Goal: Information Seeking & Learning: Learn about a topic

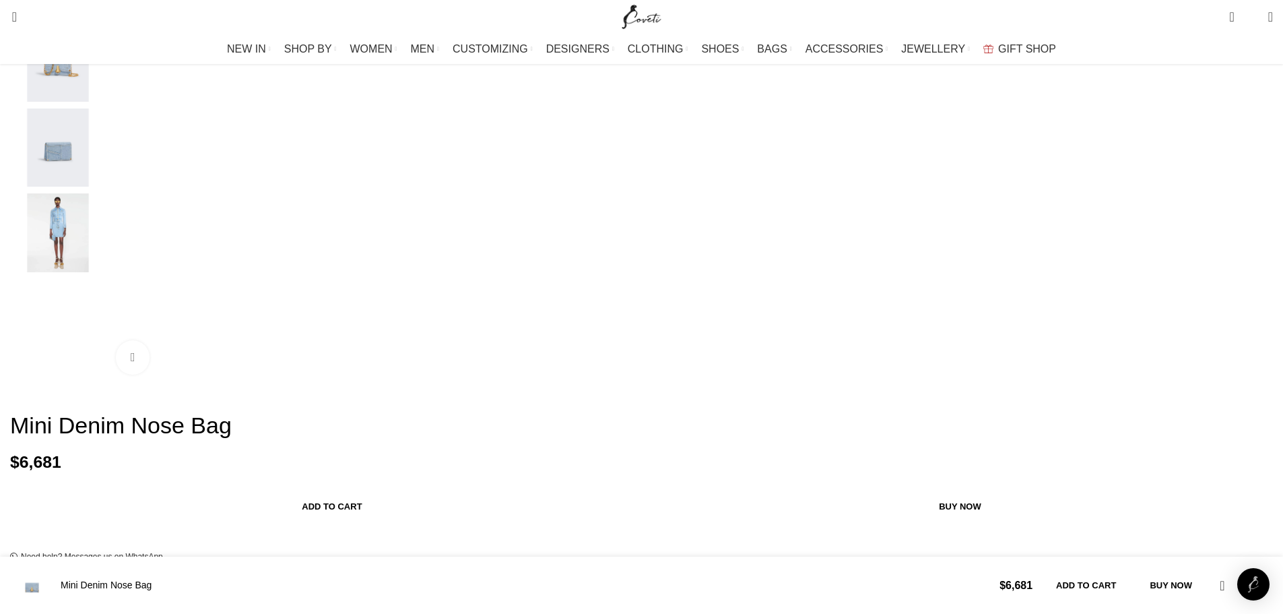
scroll to position [0, 709]
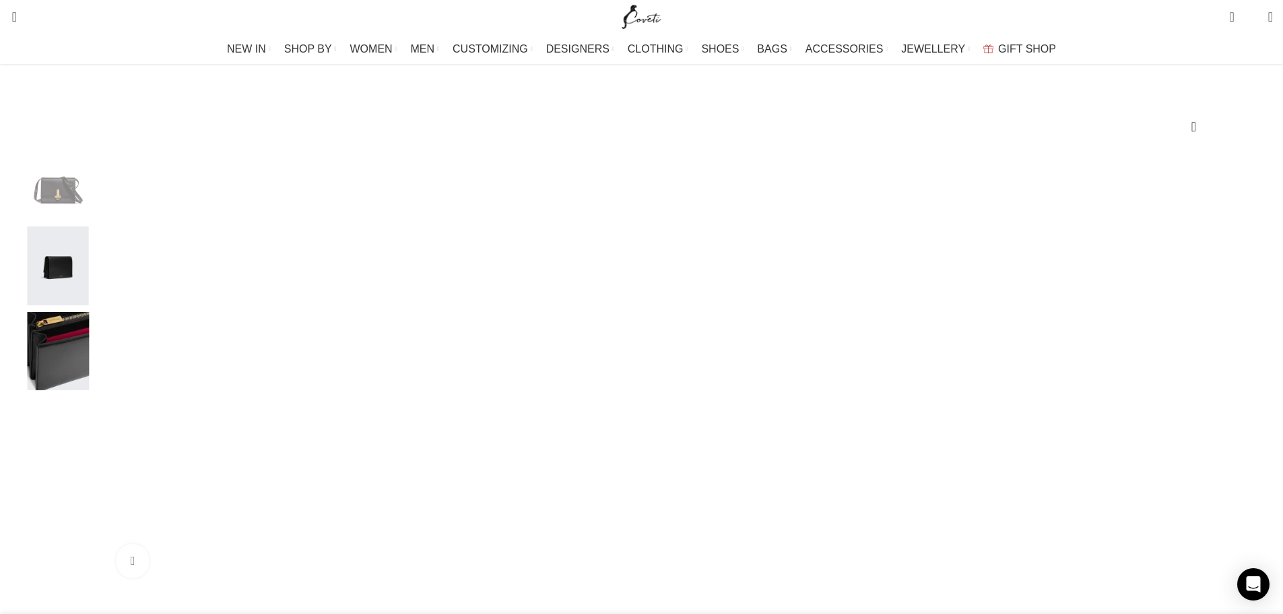
scroll to position [135, 0]
click at [99, 366] on img "3 / 3" at bounding box center [58, 350] width 82 height 79
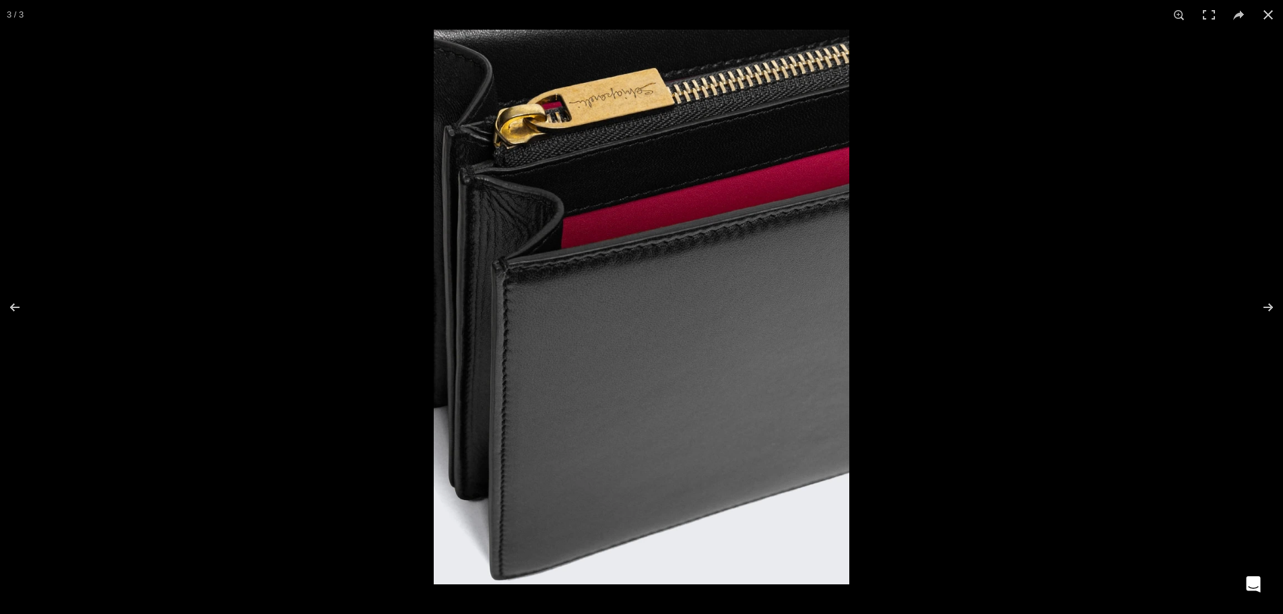
click at [610, 94] on img at bounding box center [642, 307] width 416 height 554
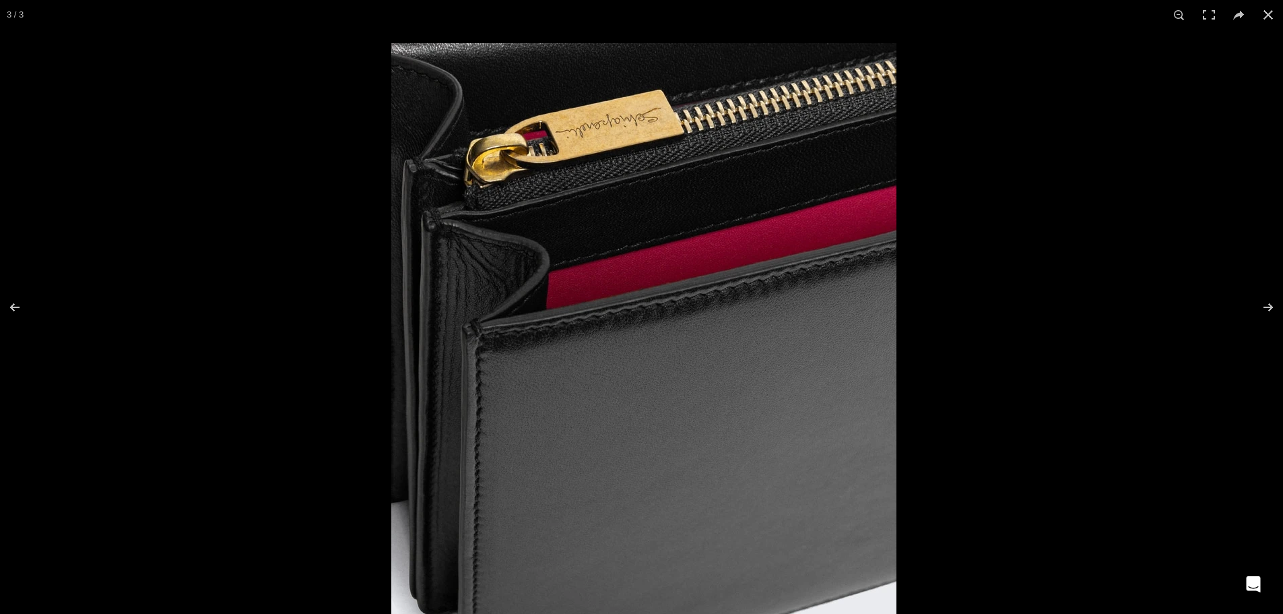
drag, startPoint x: 616, startPoint y: 135, endPoint x: 627, endPoint y: 178, distance: 43.8
click at [625, 177] on img at bounding box center [643, 380] width 505 height 674
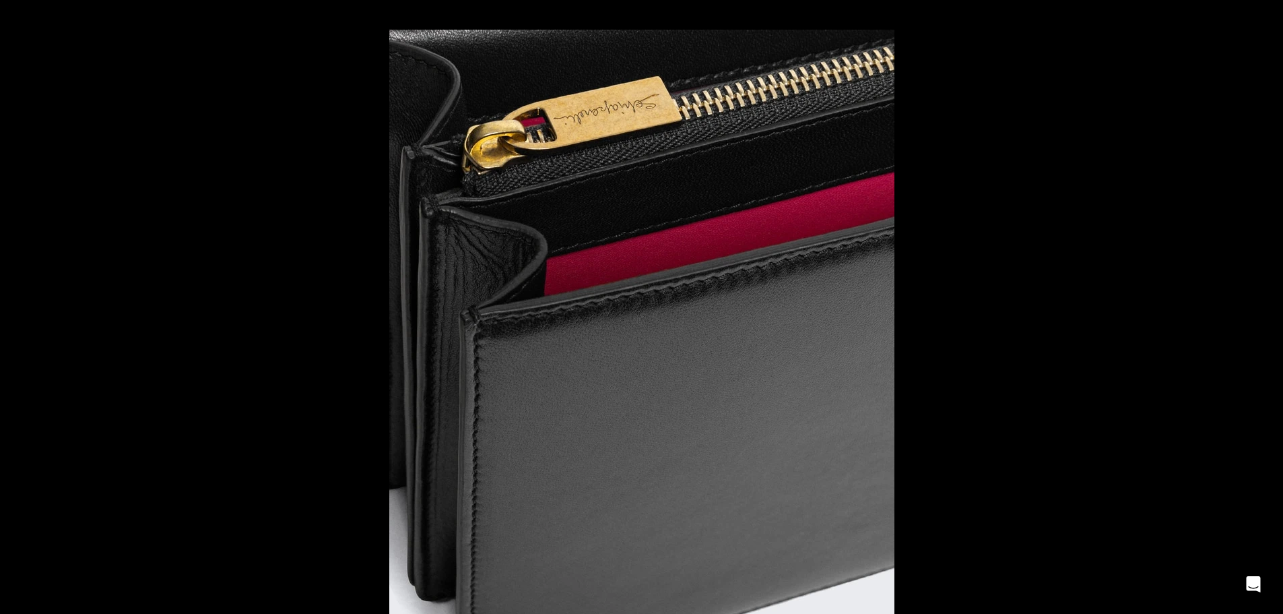
scroll to position [0, 851]
click at [619, 118] on img at bounding box center [641, 367] width 505 height 674
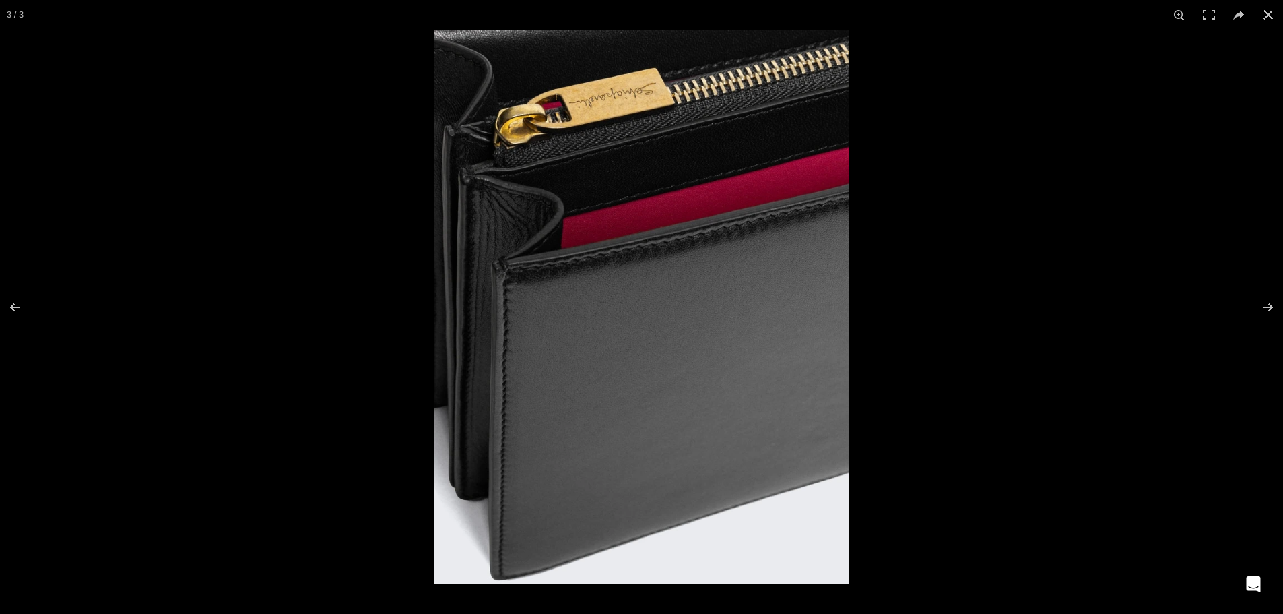
click at [675, 120] on img at bounding box center [642, 307] width 416 height 554
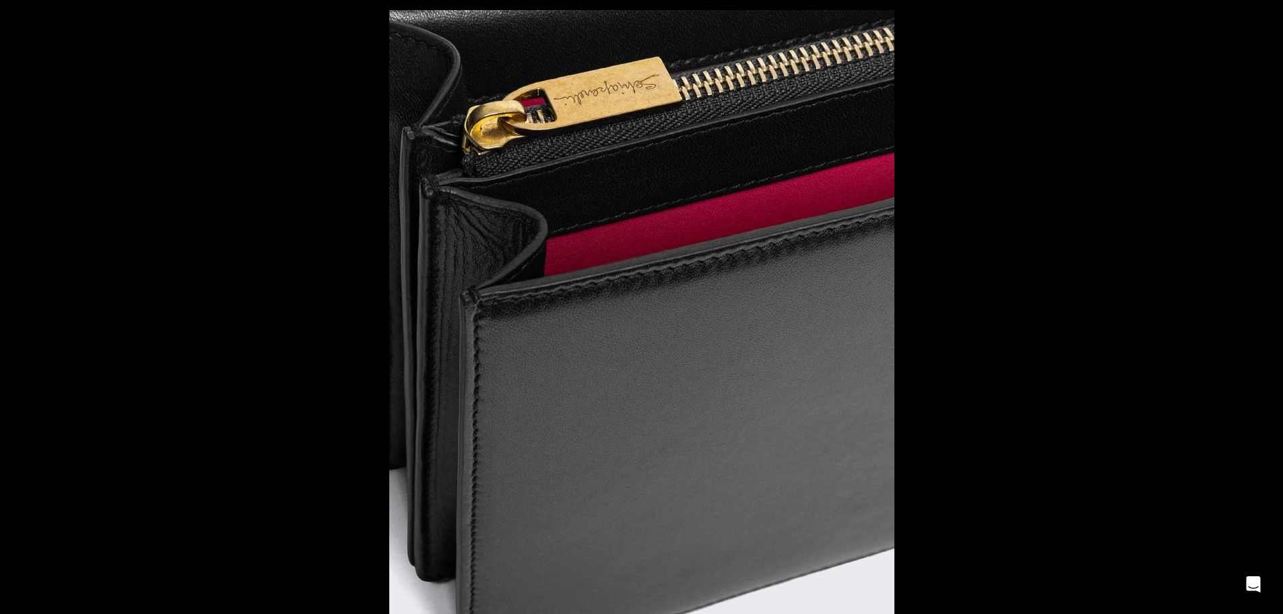
scroll to position [0, 993]
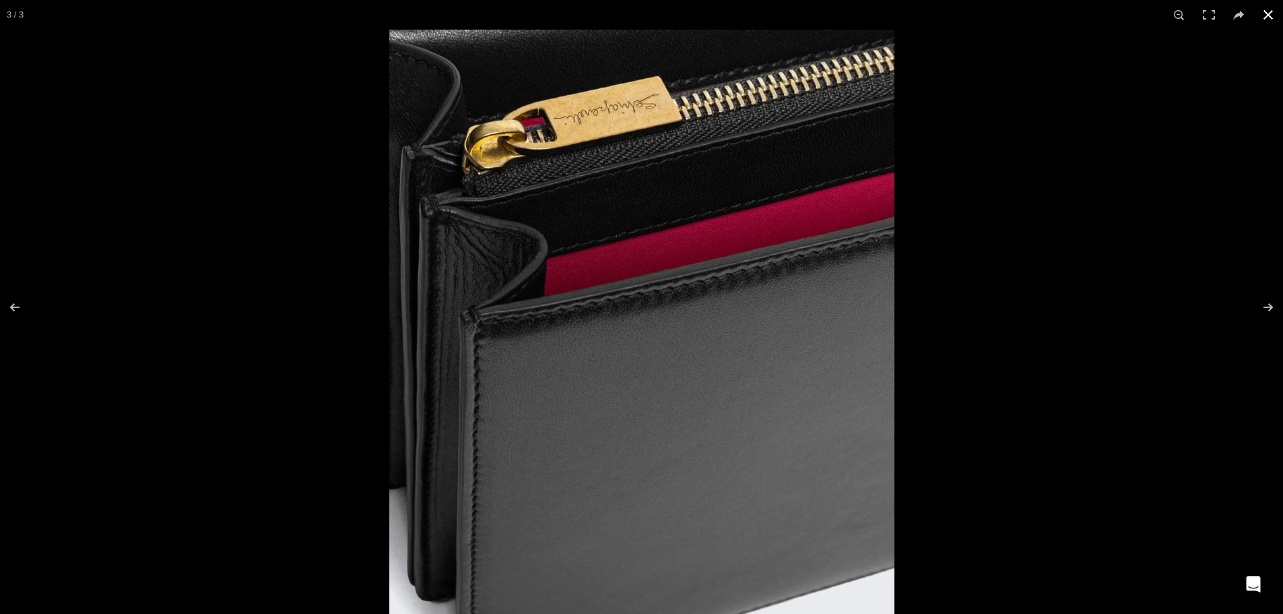
click at [1268, 18] on button at bounding box center [1269, 15] width 30 height 30
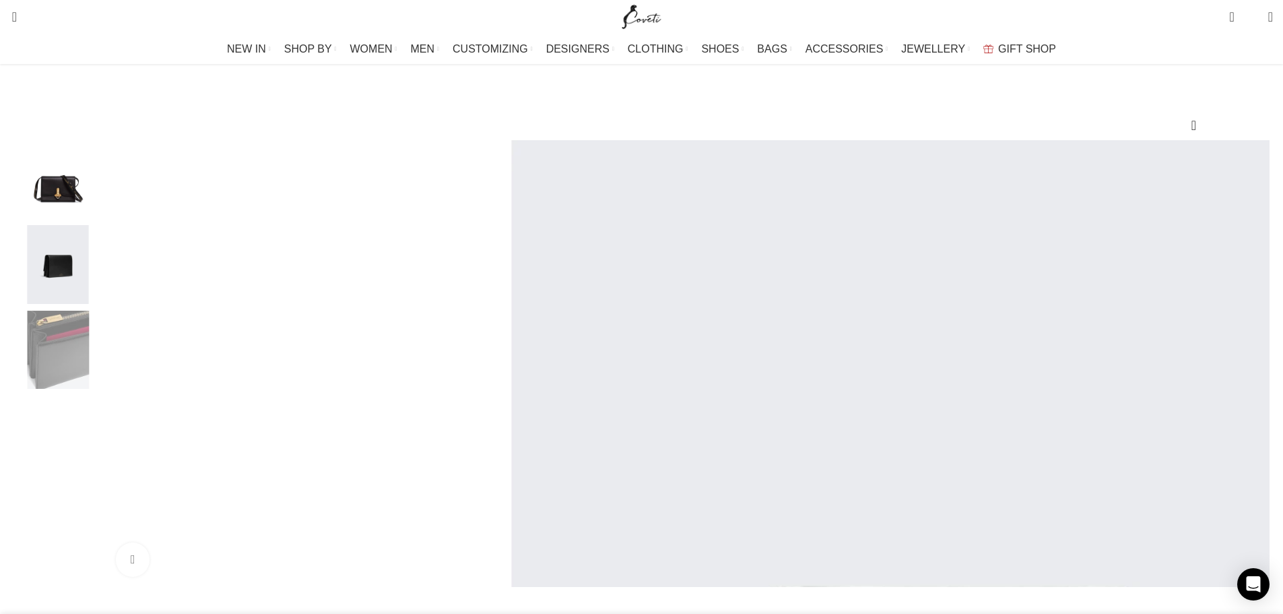
click at [99, 266] on img "2 / 3" at bounding box center [58, 264] width 82 height 79
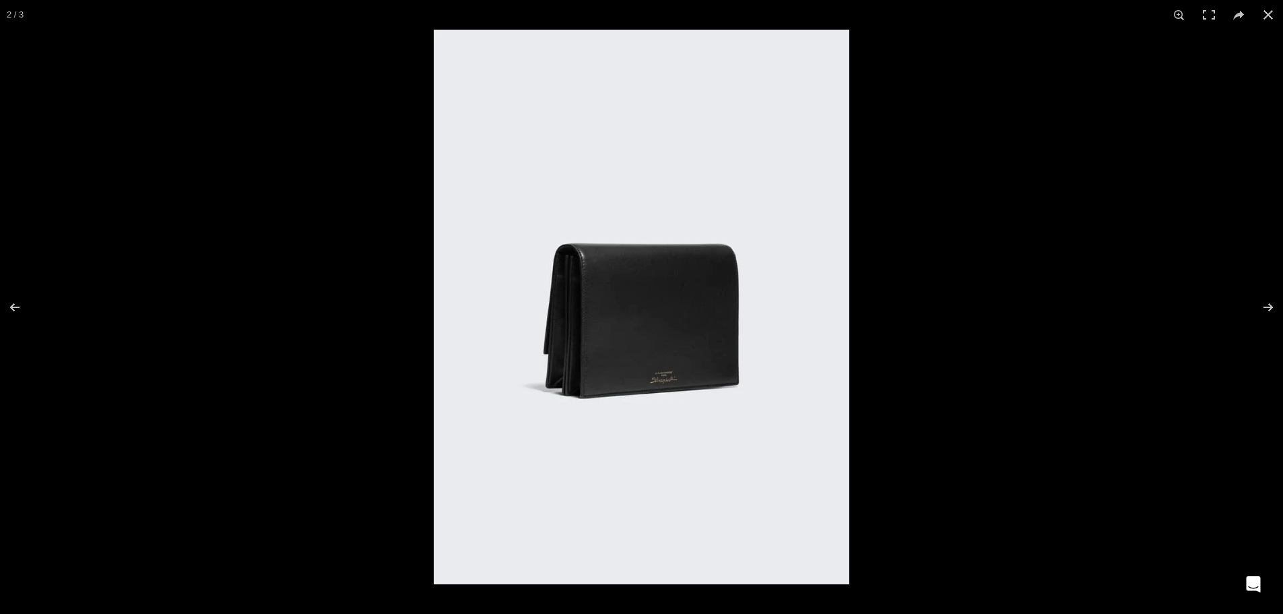
click at [662, 330] on img at bounding box center [642, 307] width 416 height 554
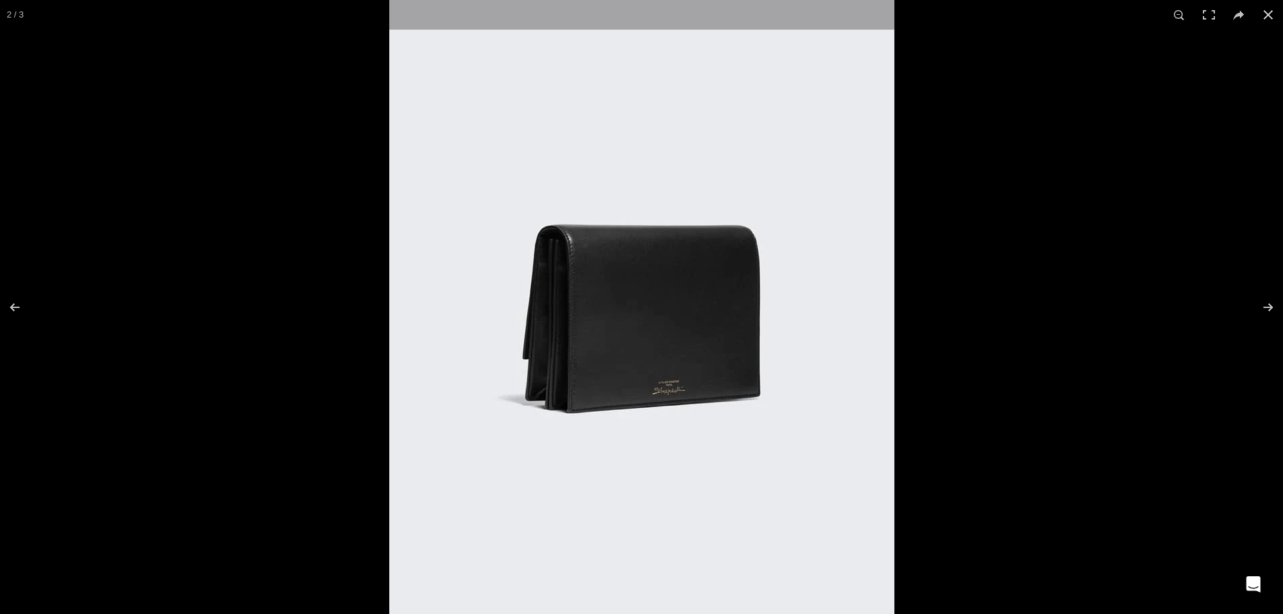
scroll to position [0, 1134]
click at [1273, 17] on button at bounding box center [1269, 15] width 30 height 30
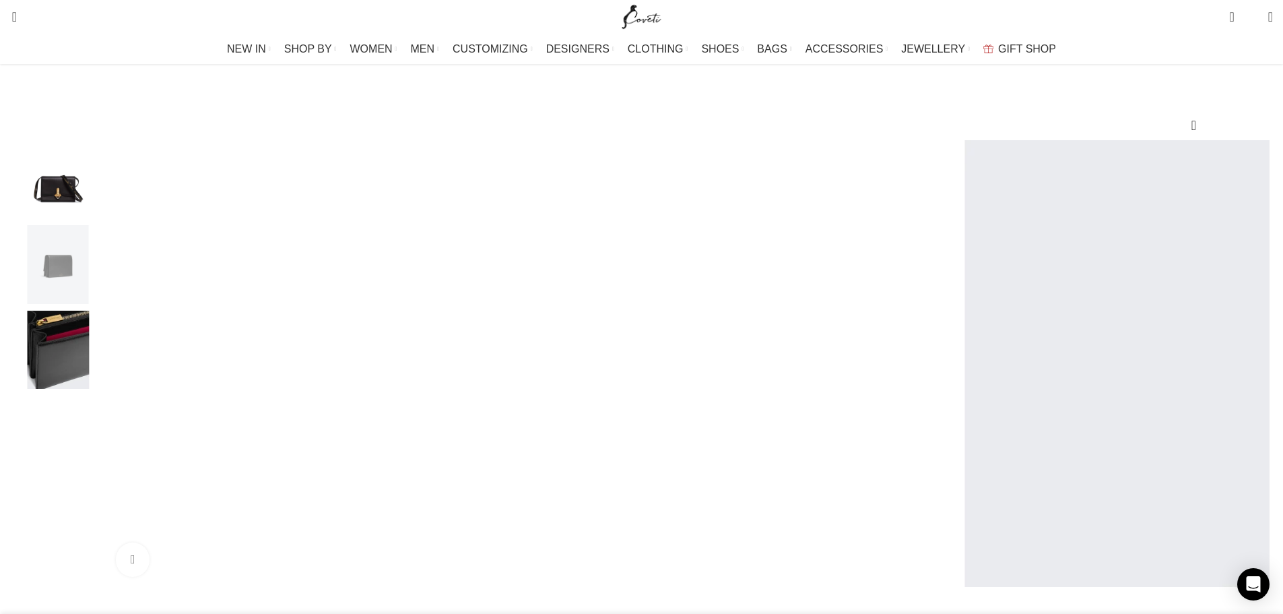
click at [99, 219] on img "1 / 3" at bounding box center [58, 179] width 82 height 79
click at [99, 218] on img "1 / 3" at bounding box center [58, 179] width 82 height 79
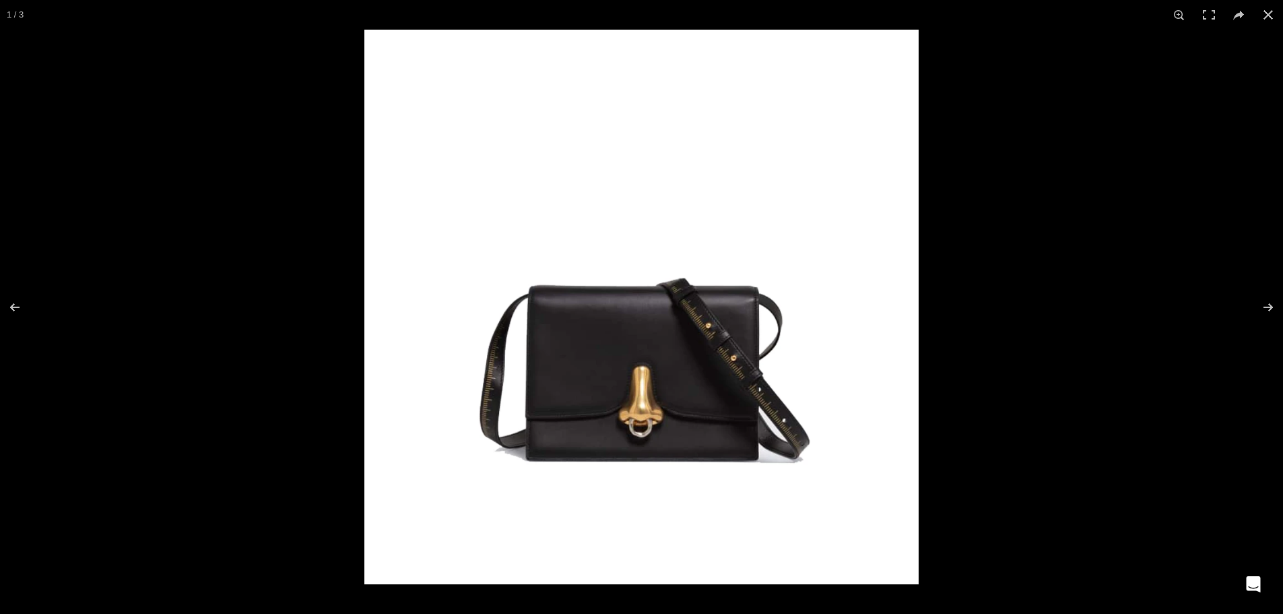
click at [730, 333] on img at bounding box center [641, 307] width 554 height 554
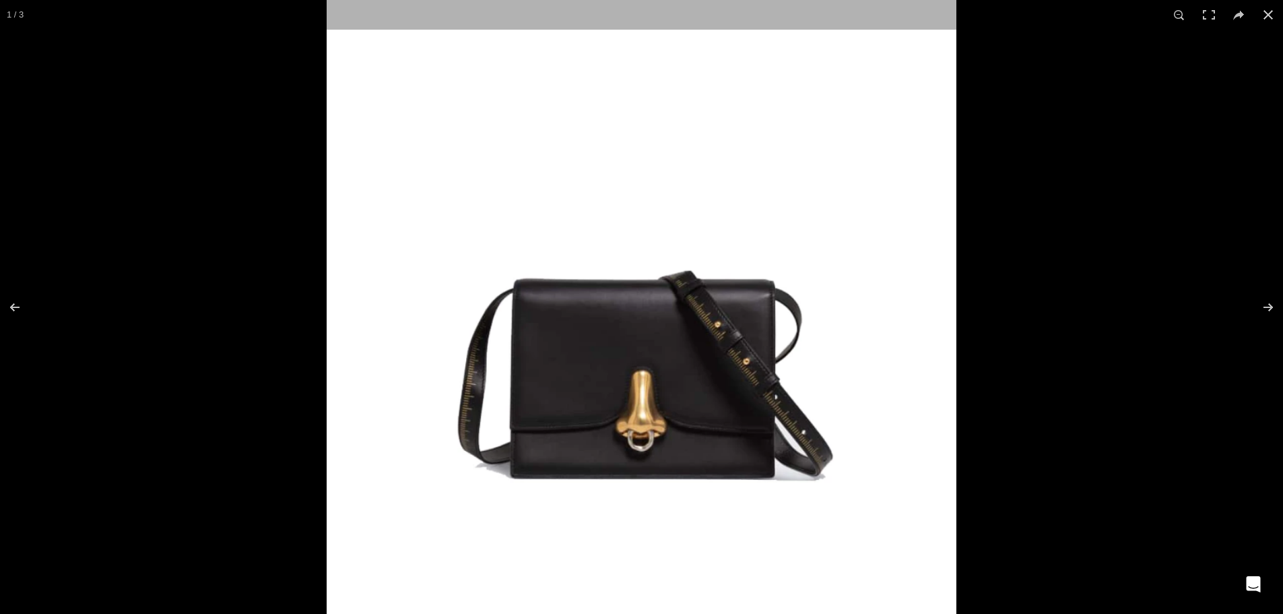
click at [730, 333] on img at bounding box center [642, 304] width 630 height 630
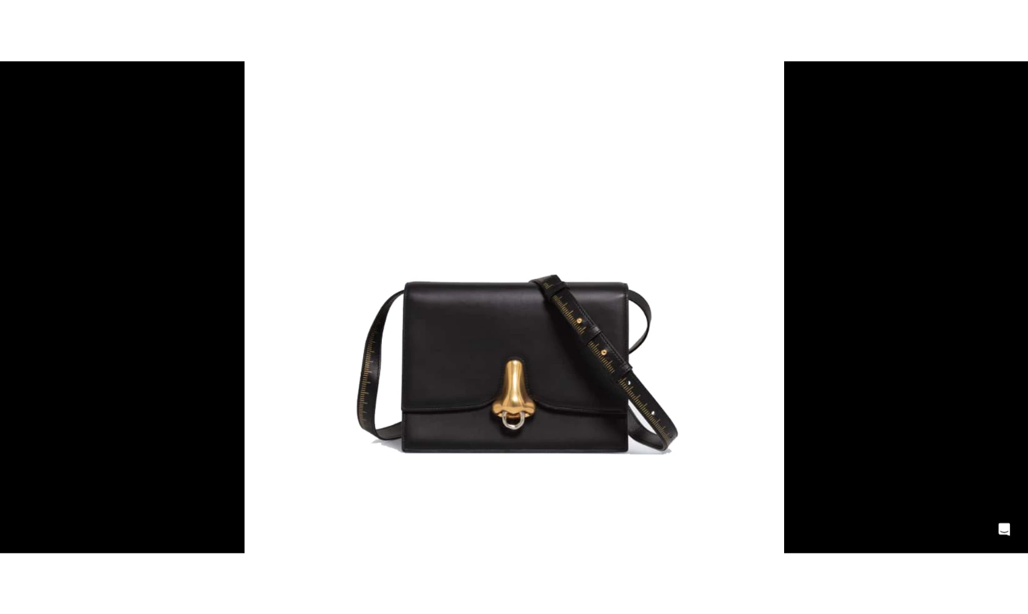
scroll to position [0, 1277]
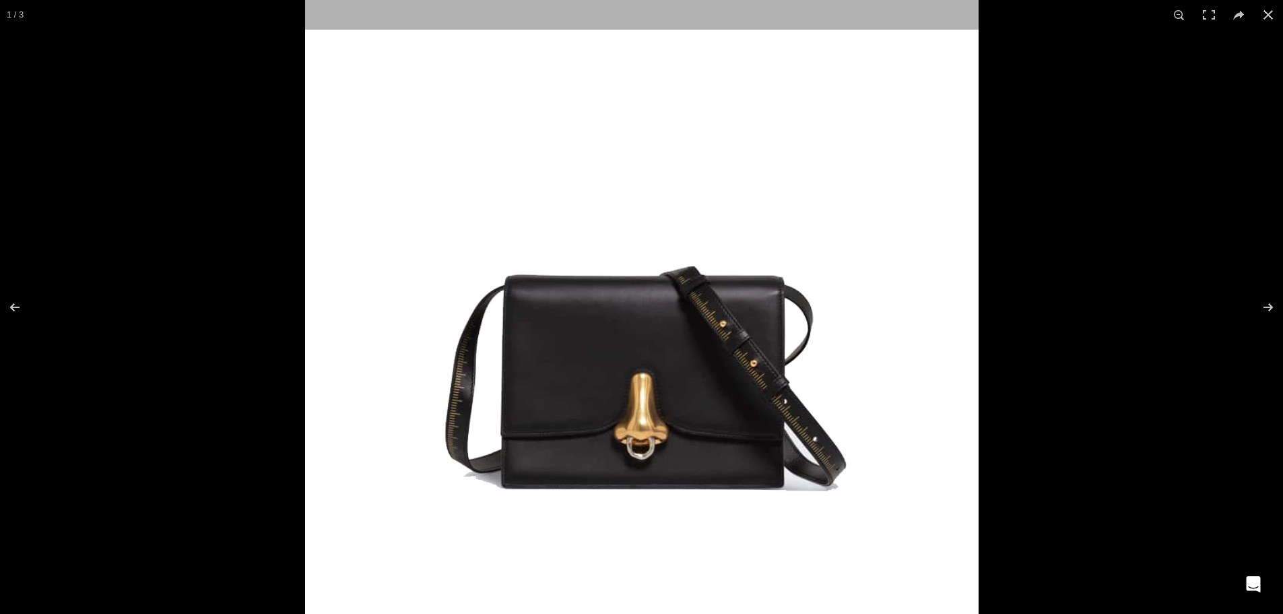
click at [770, 475] on img at bounding box center [642, 301] width 674 height 674
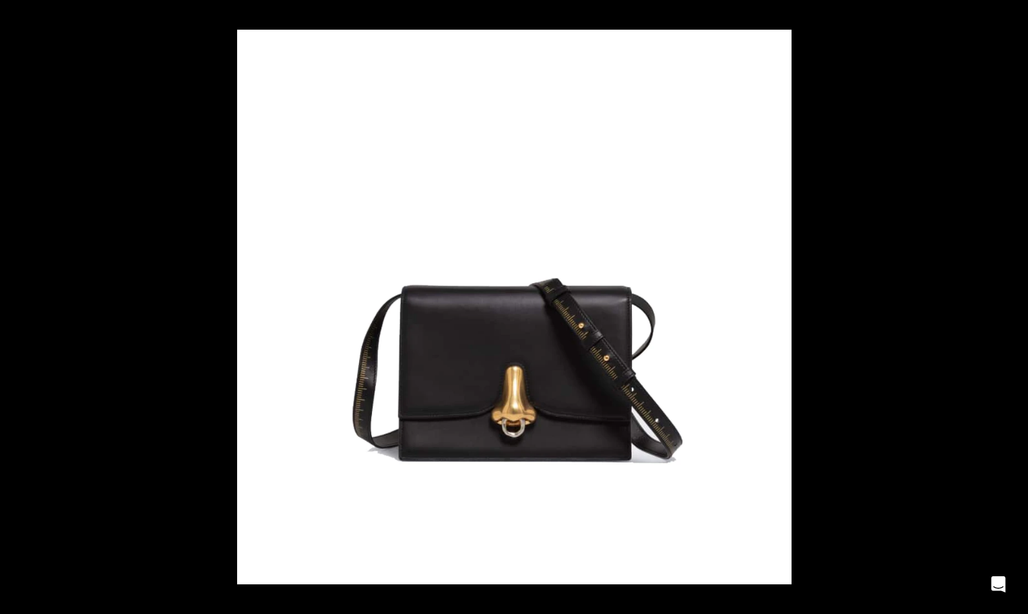
scroll to position [0, 1843]
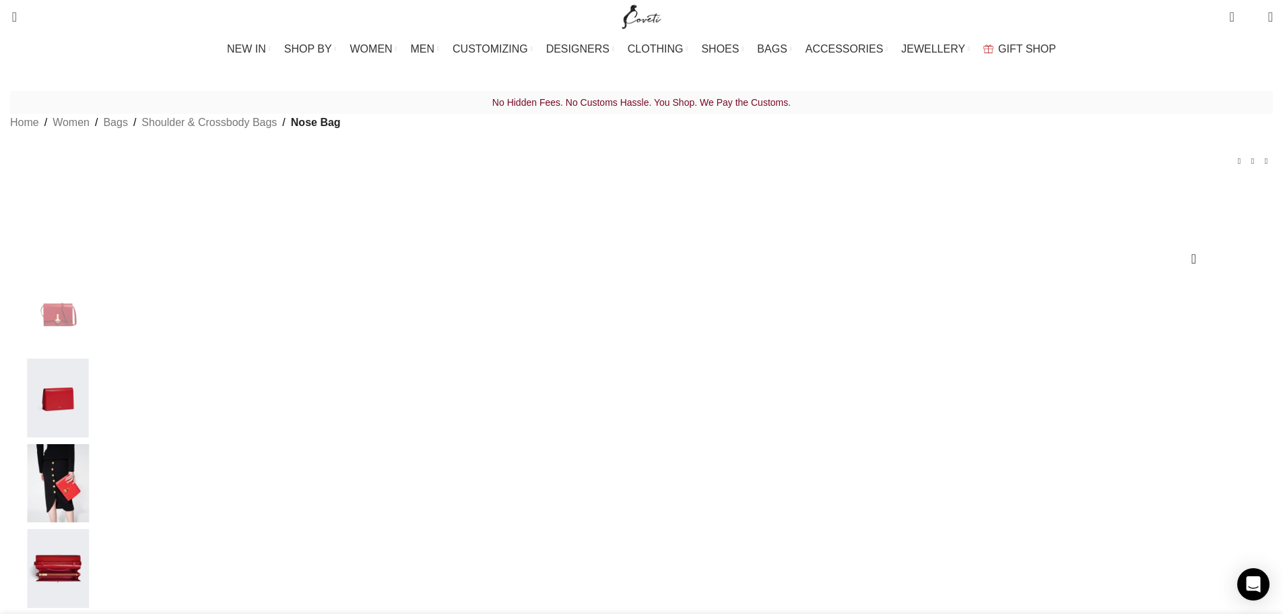
scroll to position [0, 142]
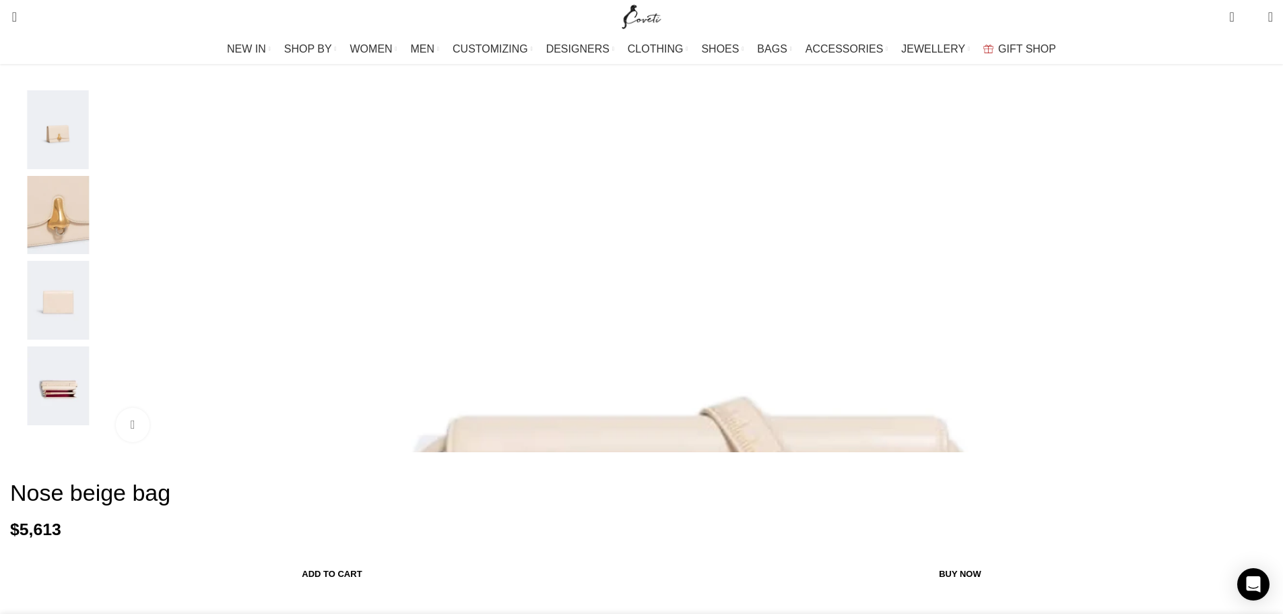
scroll to position [0, 142]
click at [565, 259] on img "1 / 5" at bounding box center [686, 585] width 1161 height 1161
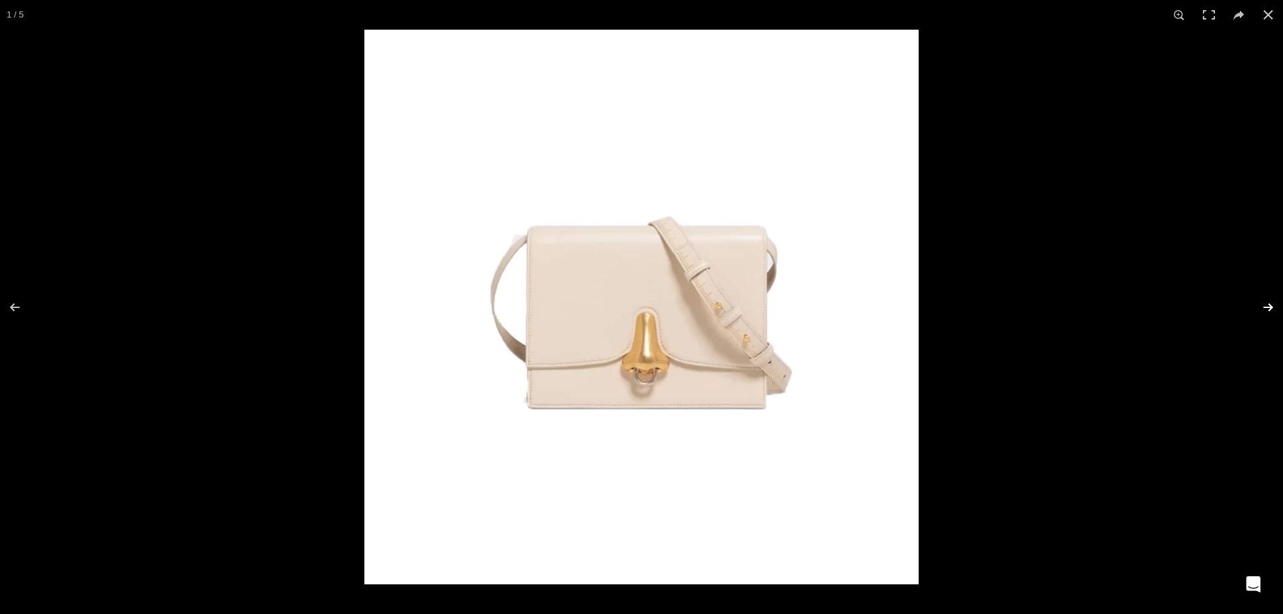
click at [1266, 303] on button at bounding box center [1259, 307] width 47 height 67
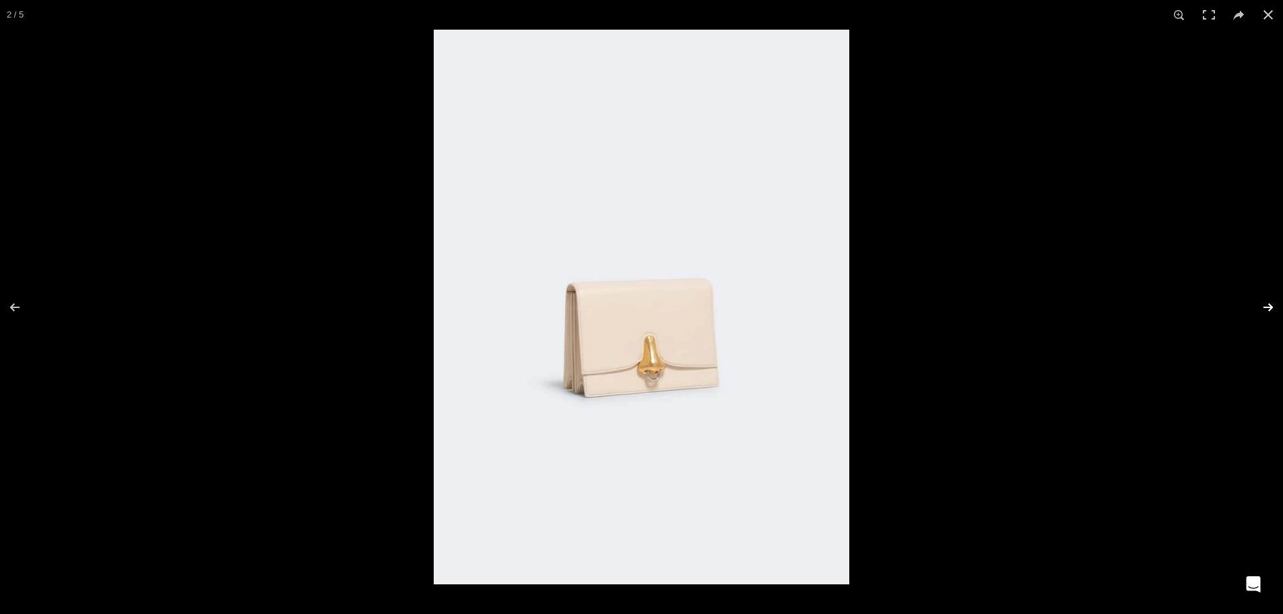
click at [1266, 303] on button at bounding box center [1259, 307] width 47 height 67
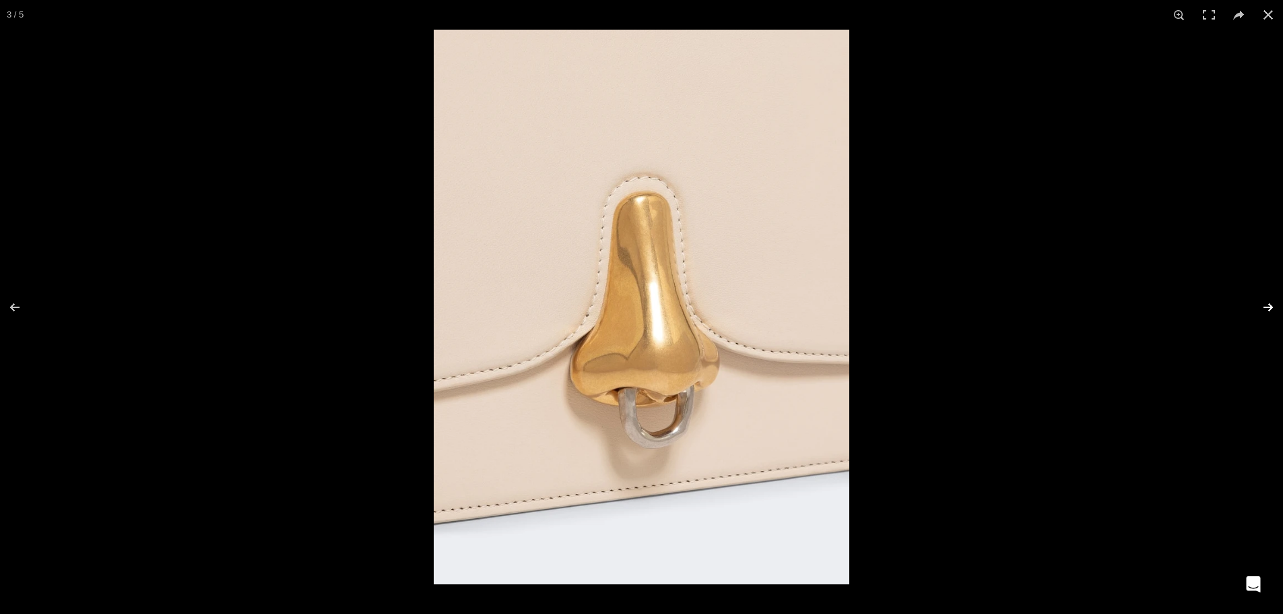
click at [1277, 321] on button at bounding box center [1259, 307] width 47 height 67
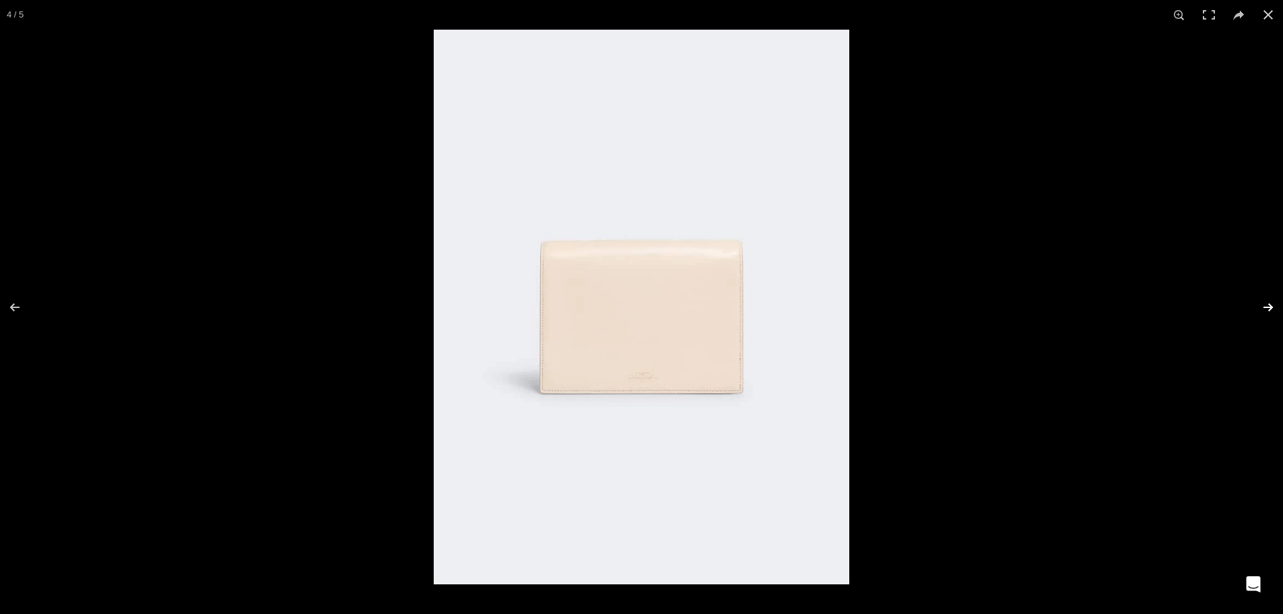
click at [1277, 315] on button at bounding box center [1259, 307] width 47 height 67
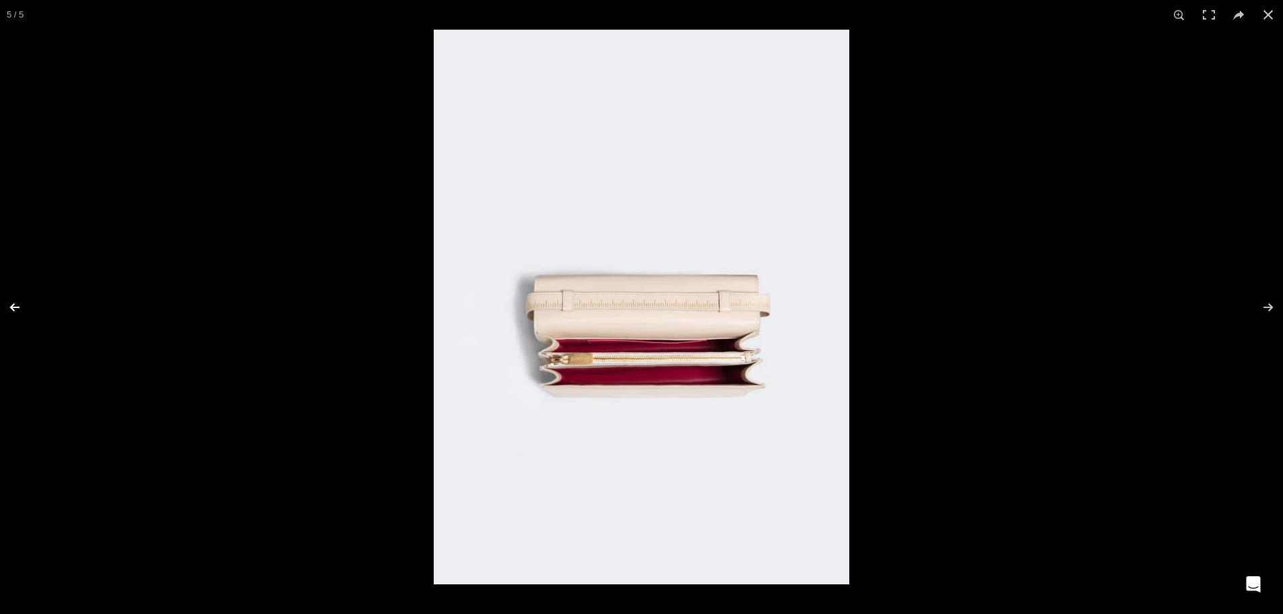
click at [13, 305] on button at bounding box center [23, 307] width 47 height 67
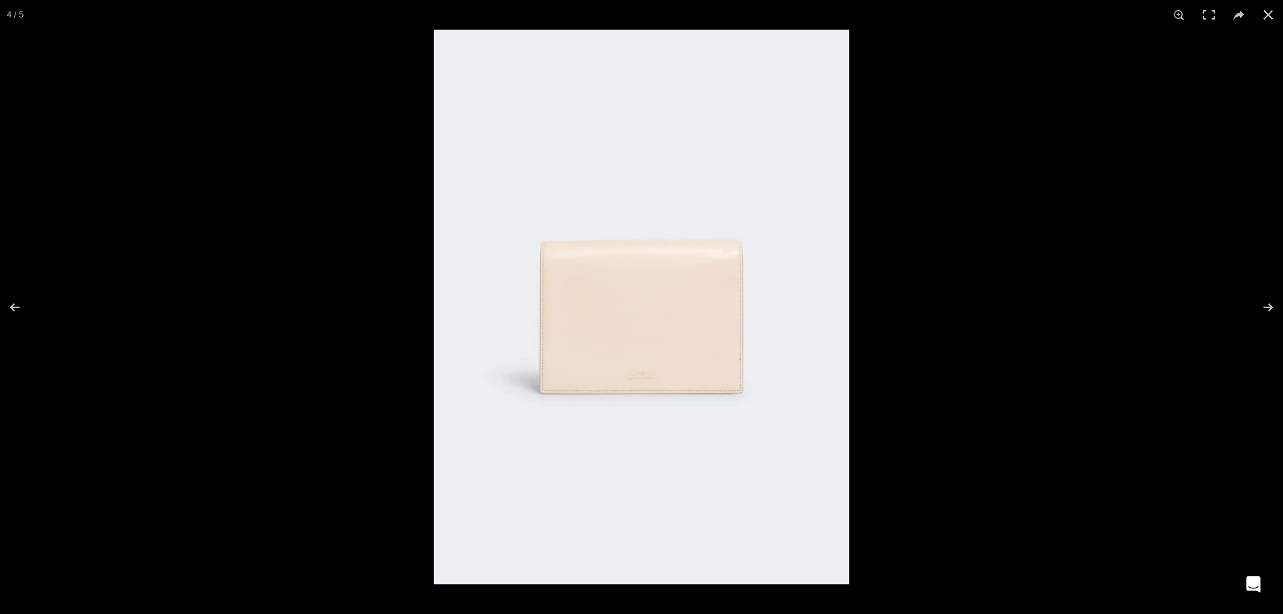
click at [652, 358] on img at bounding box center [642, 307] width 416 height 554
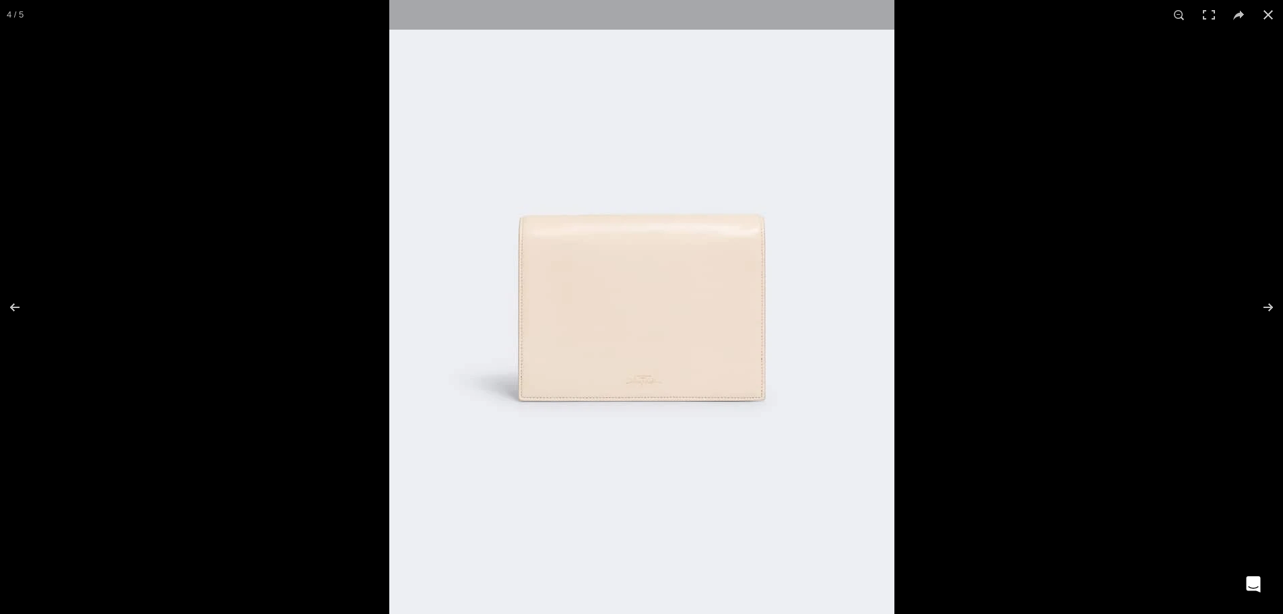
click at [690, 414] on img at bounding box center [641, 296] width 505 height 674
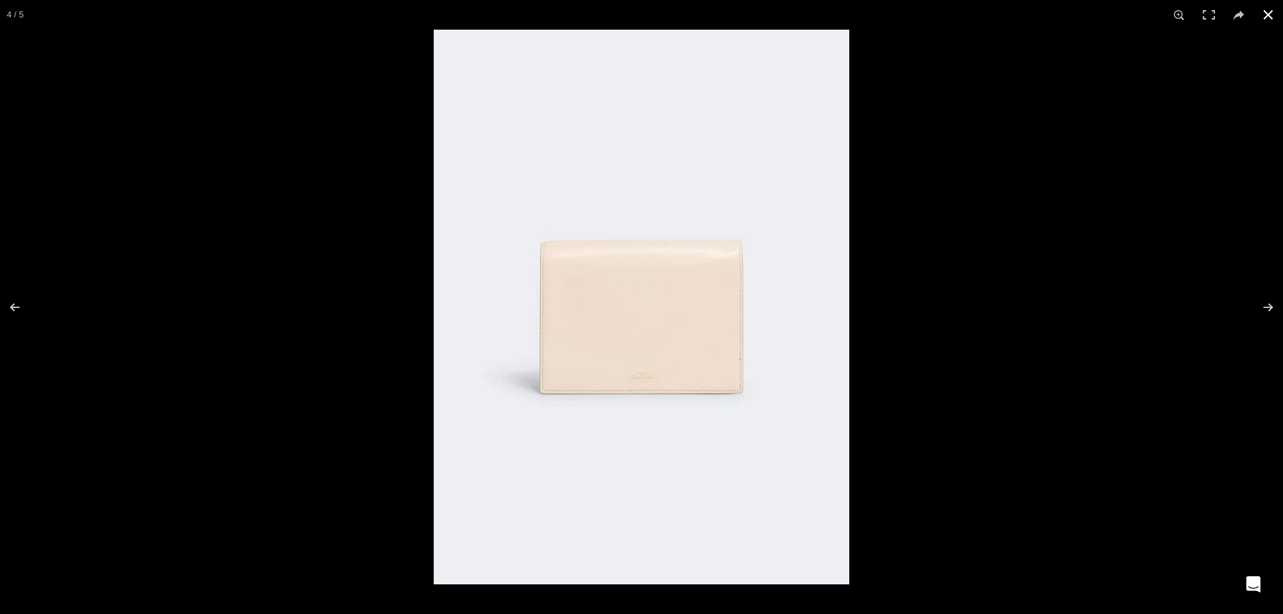
click at [1273, 18] on button at bounding box center [1269, 15] width 30 height 30
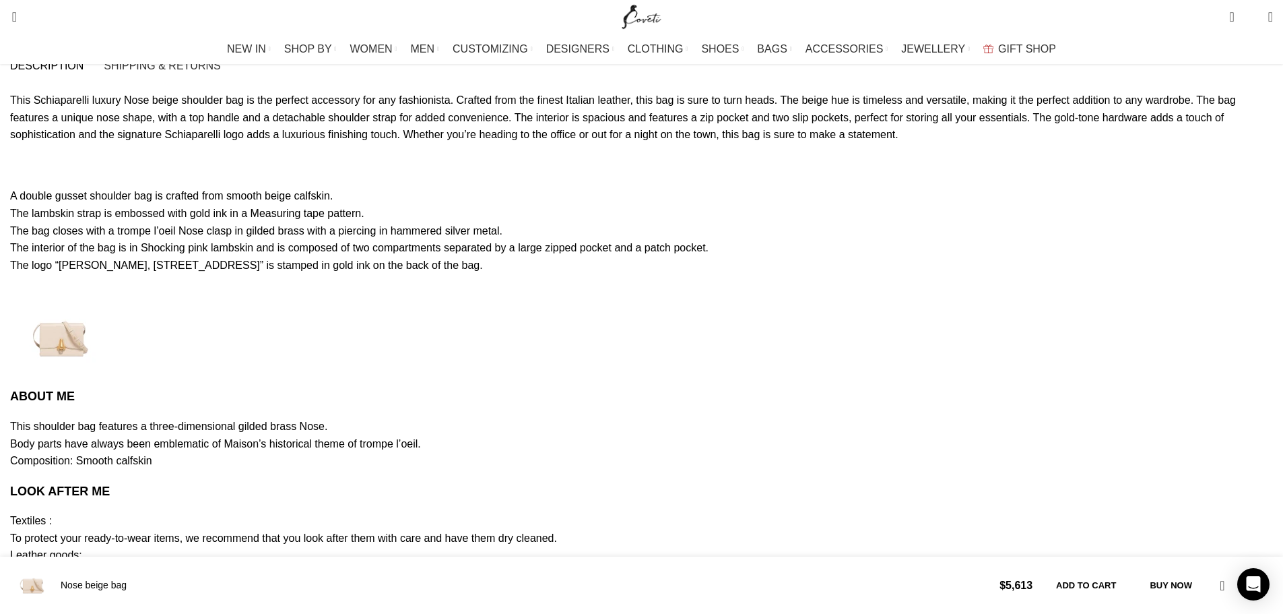
scroll to position [0, 426]
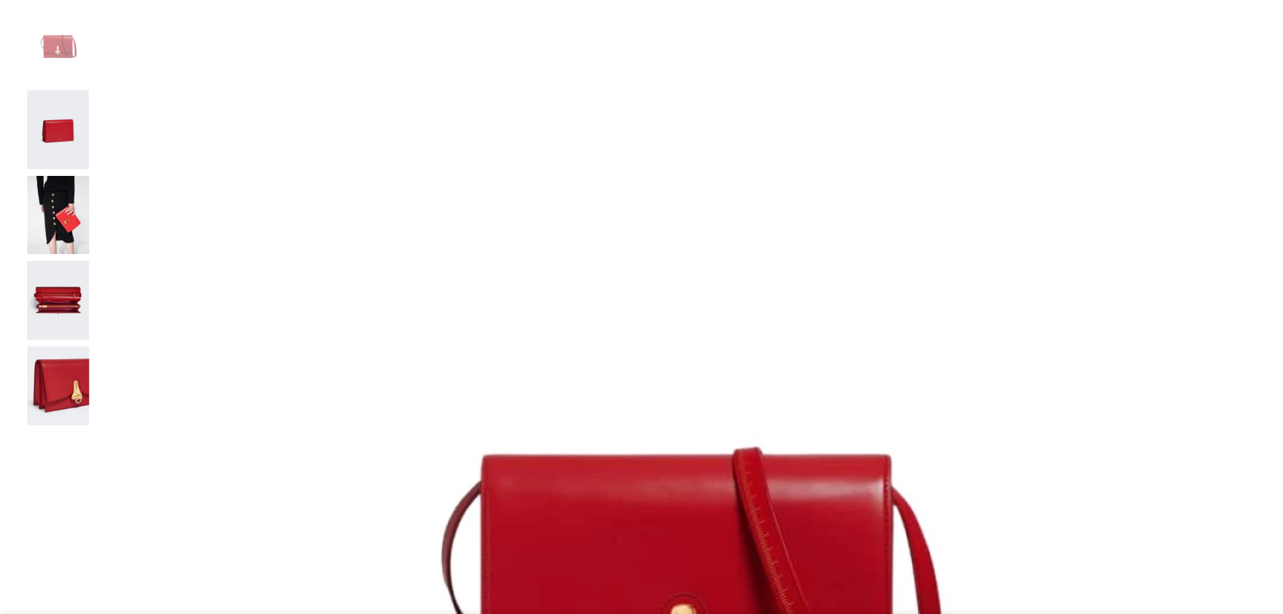
scroll to position [269, 0]
click at [99, 323] on img at bounding box center [58, 300] width 82 height 79
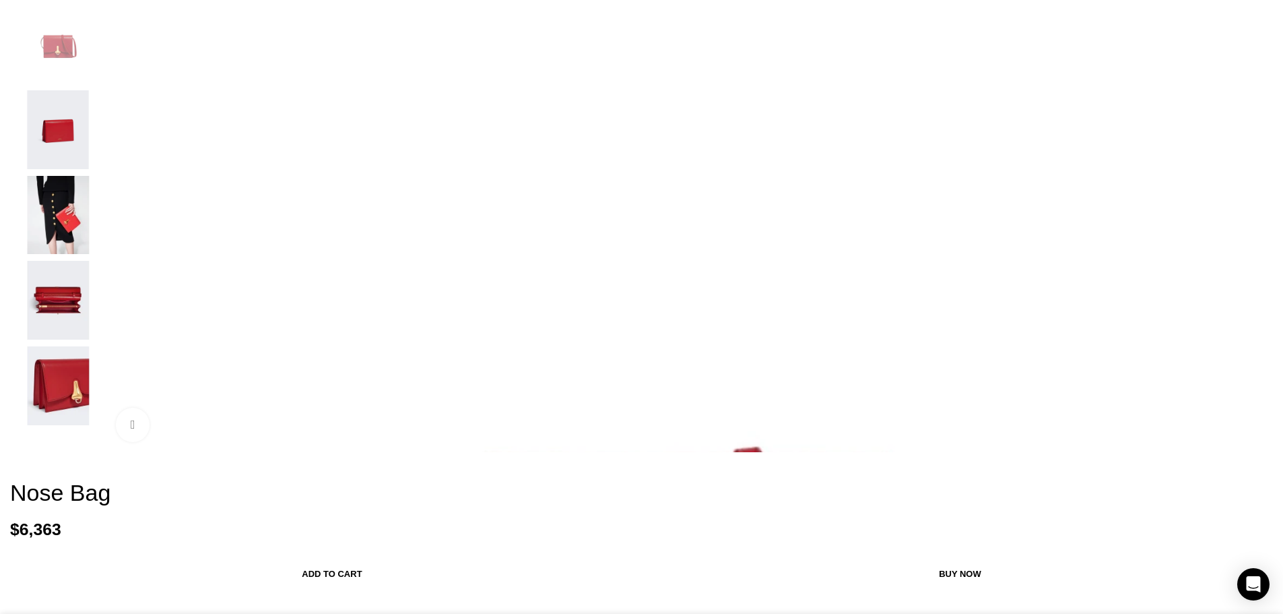
click at [99, 327] on img "4 / 5" at bounding box center [58, 300] width 82 height 79
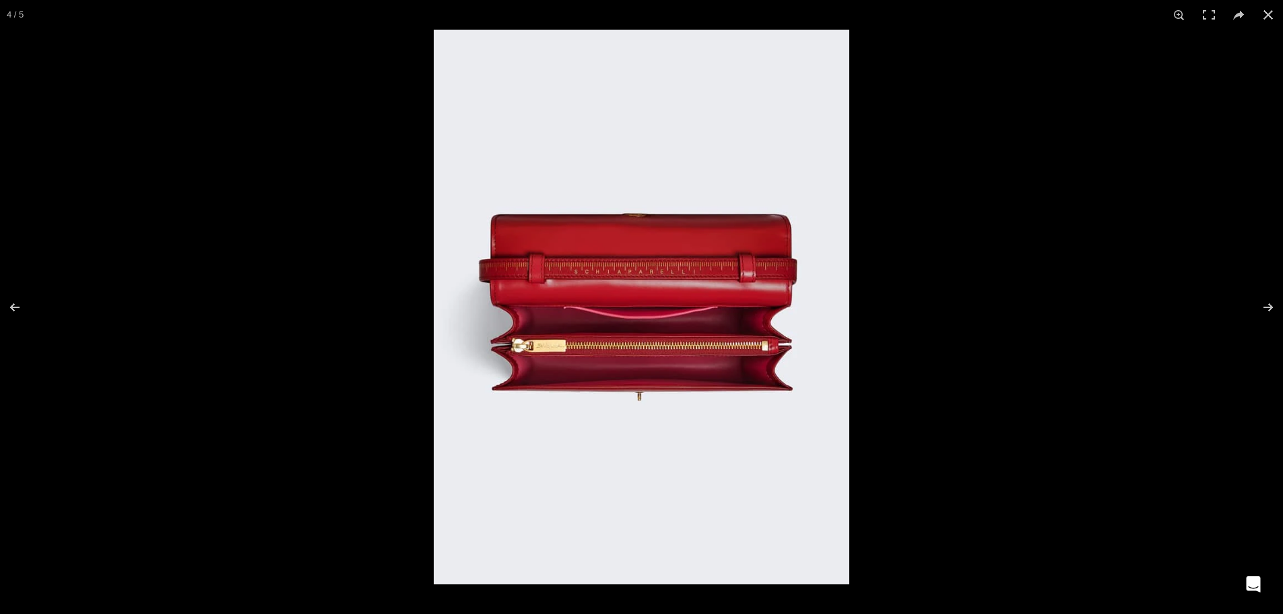
click at [641, 237] on img at bounding box center [642, 307] width 416 height 554
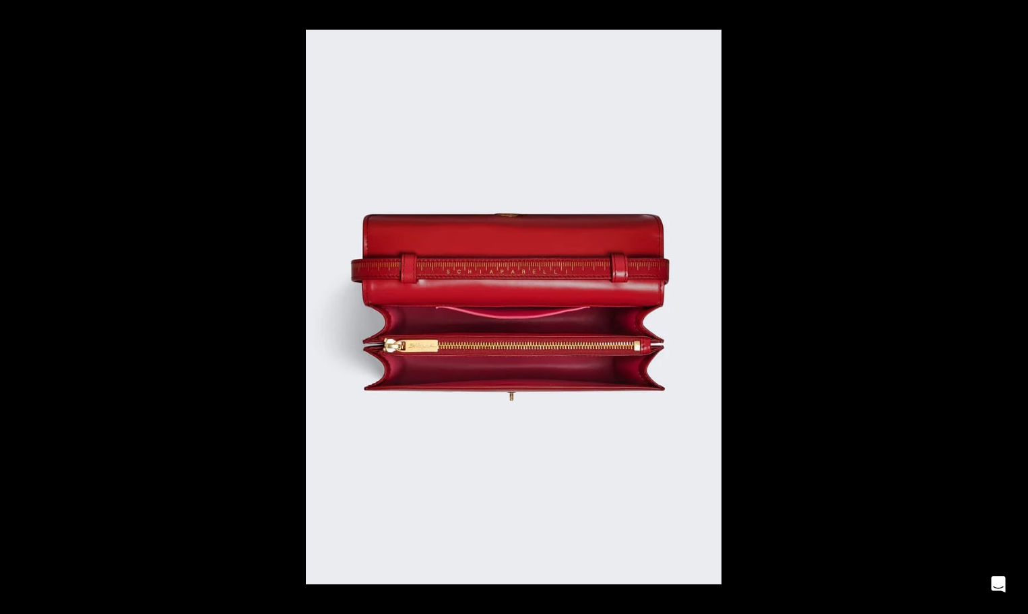
scroll to position [0, 1134]
